Goal: Task Accomplishment & Management: Manage account settings

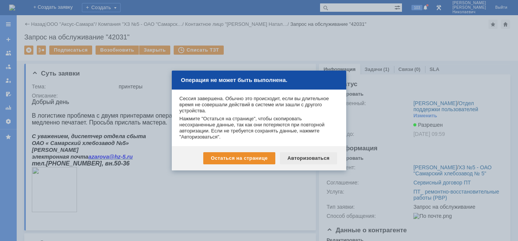
click at [323, 161] on div "Авторизоваться" at bounding box center [308, 158] width 57 height 12
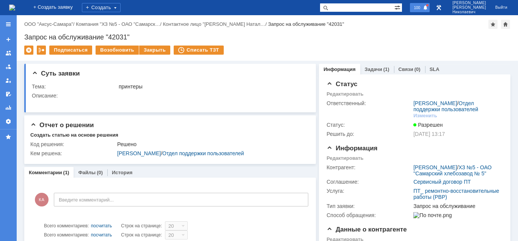
click at [428, 4] on div "100" at bounding box center [420, 7] width 20 height 9
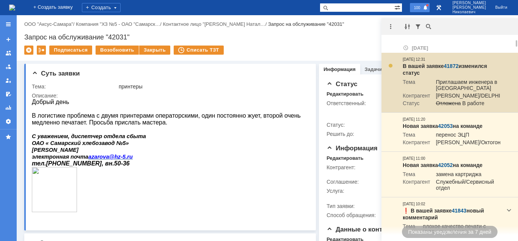
click at [452, 64] on link "41872" at bounding box center [451, 66] width 15 height 6
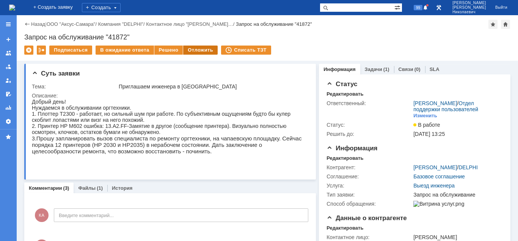
click at [210, 50] on div "Отложить" at bounding box center [200, 50] width 35 height 9
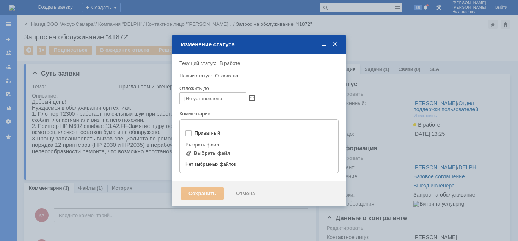
type input "[не указано]"
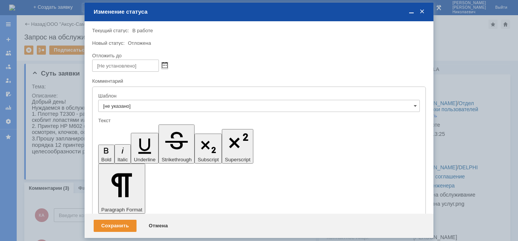
click at [165, 65] on span at bounding box center [165, 66] width 6 height 6
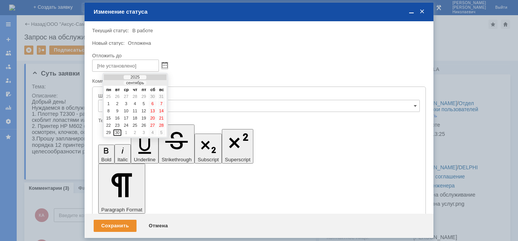
click at [157, 82] on div at bounding box center [156, 83] width 5 height 5
click at [136, 124] on div "30" at bounding box center [135, 125] width 8 height 6
type input "[DATE] 12:33"
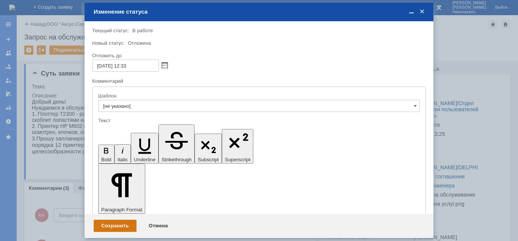
click at [128, 225] on div "Сохранить" at bounding box center [115, 226] width 43 height 12
